Goal: Information Seeking & Learning: Learn about a topic

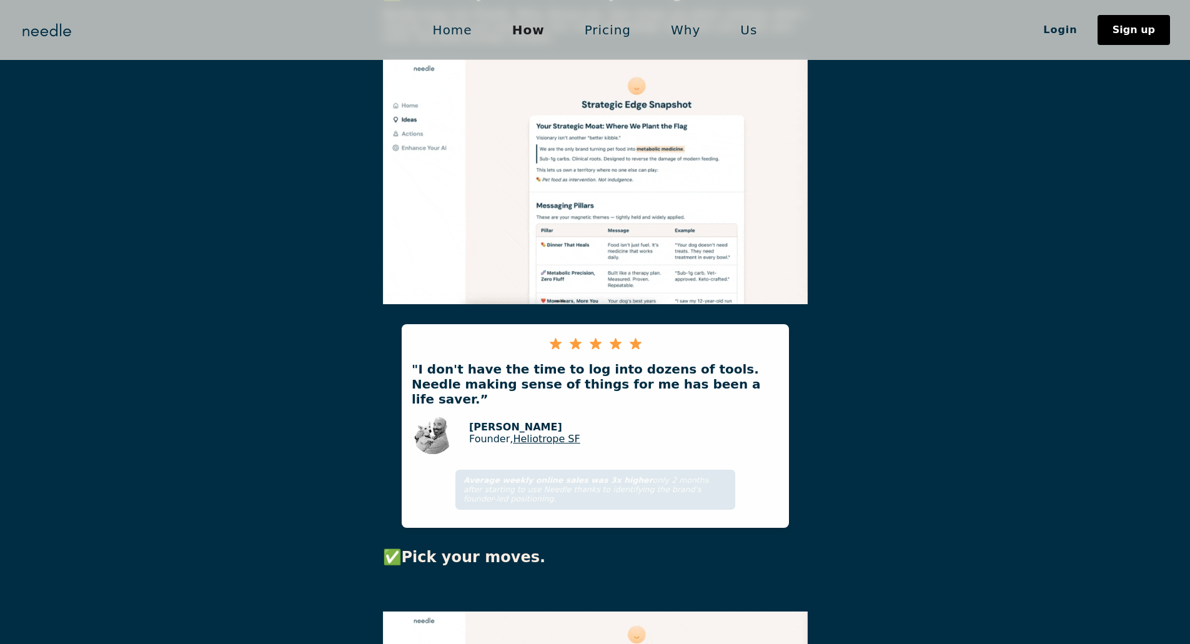
scroll to position [562, 0]
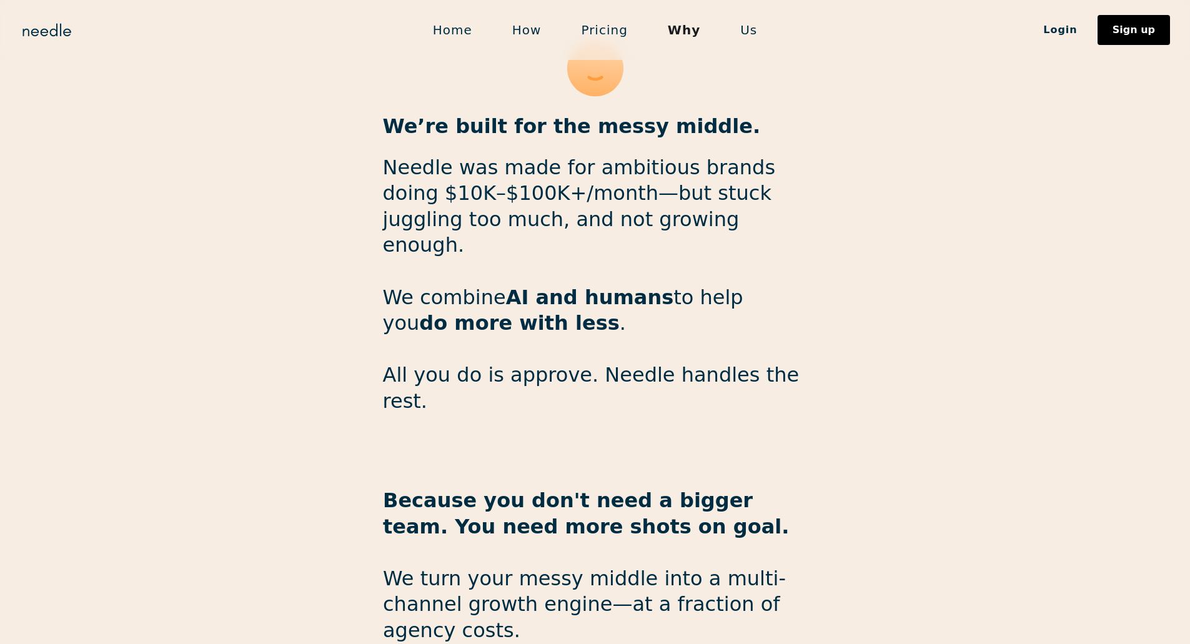
scroll to position [1455, 0]
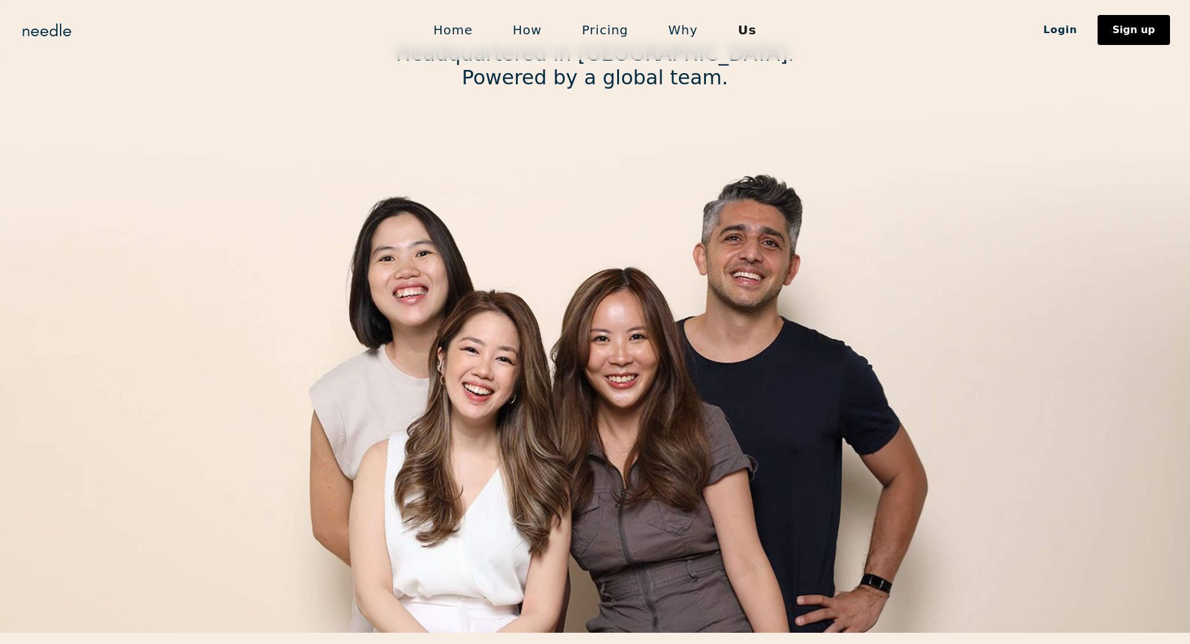
scroll to position [250, 0]
